Goal: Information Seeking & Learning: Learn about a topic

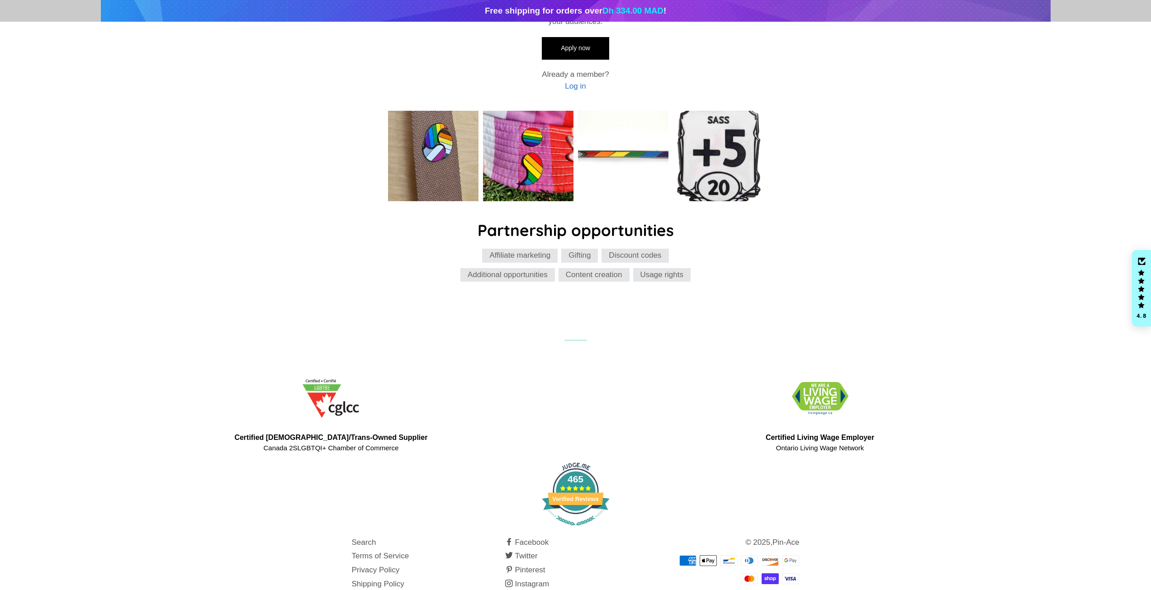
scroll to position [347, 0]
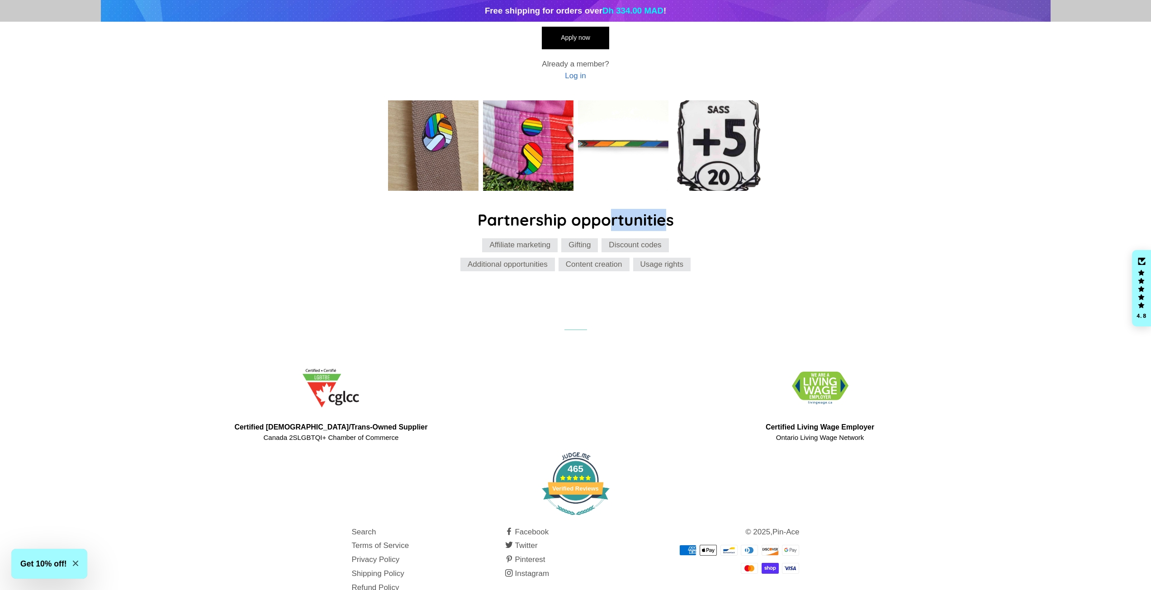
drag, startPoint x: 619, startPoint y: 202, endPoint x: 668, endPoint y: 206, distance: 49.4
click at [668, 209] on h2 "Partnership opportunities" at bounding box center [576, 220] width 426 height 22
click at [656, 253] on div "Join the Pin-Ace community Pin-Ace makes high quality hard enamel pins for the …" at bounding box center [576, 35] width 448 height 497
drag, startPoint x: 496, startPoint y: 225, endPoint x: 535, endPoint y: 230, distance: 39.2
click at [535, 238] on ul "Affiliate marketing Gifting Discount codes Additional opportunities Content cre…" at bounding box center [576, 255] width 244 height 35
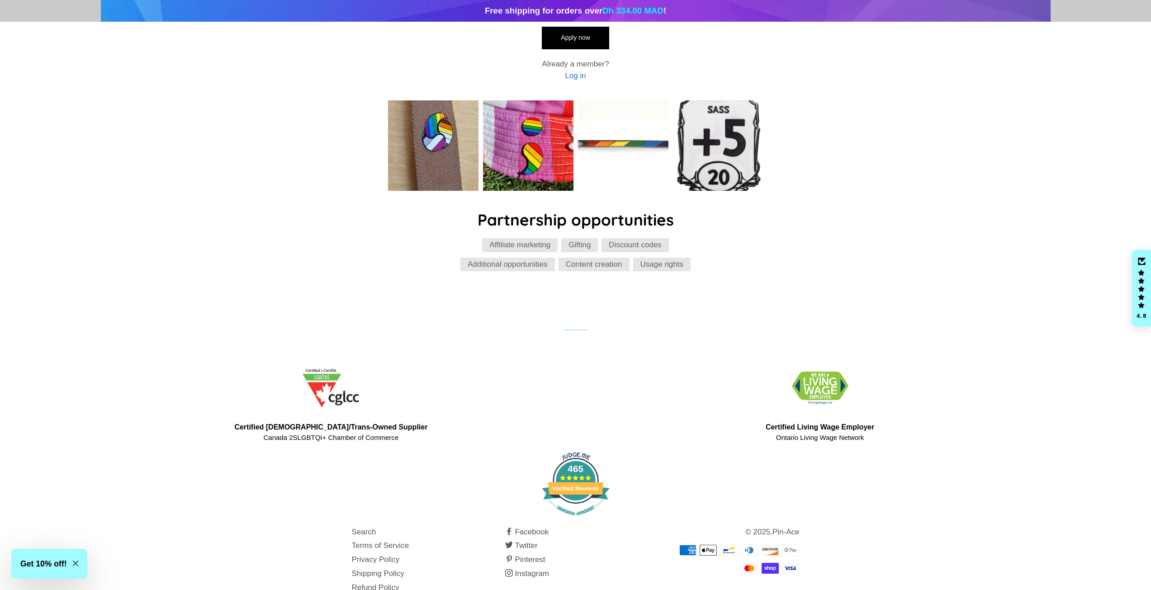
click at [503, 261] on main "Join the Pin-Ace community Pin-Ace makes high quality hard enamel pins for the …" at bounding box center [575, 26] width 1151 height 551
drag, startPoint x: 489, startPoint y: 220, endPoint x: 570, endPoint y: 223, distance: 80.6
click at [570, 238] on ul "Affiliate marketing Gifting Discount codes Additional opportunities Content cre…" at bounding box center [576, 255] width 244 height 35
click at [541, 274] on main "Join the Pin-Ace community Pin-Ace makes high quality hard enamel pins for the …" at bounding box center [575, 26] width 1151 height 551
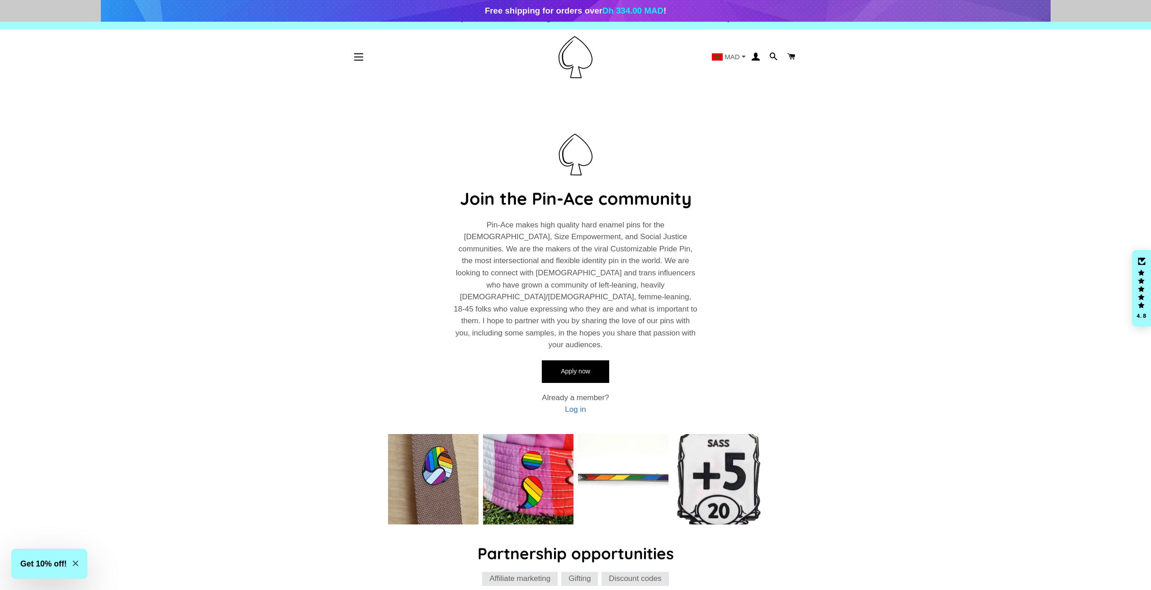
scroll to position [0, 0]
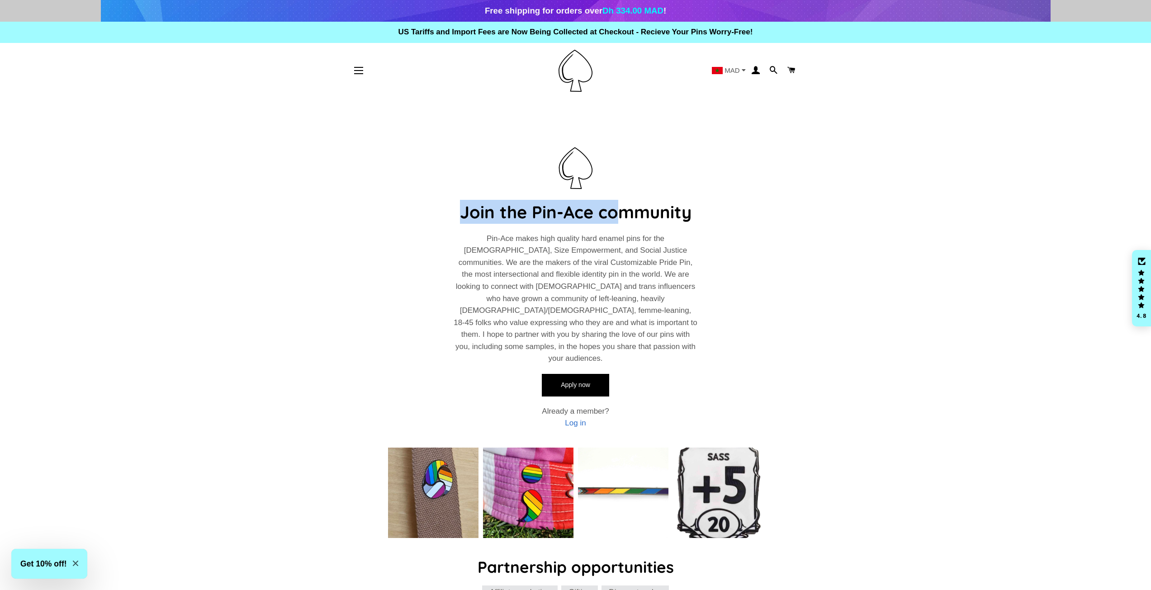
drag, startPoint x: 468, startPoint y: 216, endPoint x: 625, endPoint y: 228, distance: 157.4
click at [625, 228] on div "Join the Pin-Ace community Pin-Ace makes high quality hard enamel pins for the …" at bounding box center [576, 288] width 244 height 284
drag, startPoint x: 623, startPoint y: 264, endPoint x: 545, endPoint y: 266, distance: 78.7
click at [623, 264] on p "Pin-Ace makes high quality hard enamel pins for the [DEMOGRAPHIC_DATA], Size Em…" at bounding box center [576, 299] width 244 height 132
